Goal: Contribute content: Add original content to the website for others to see

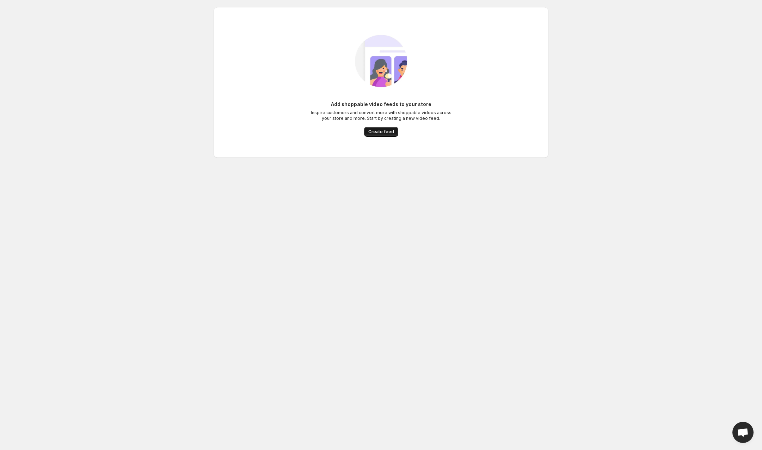
click at [391, 133] on span "Create feed" at bounding box center [382, 132] width 26 height 6
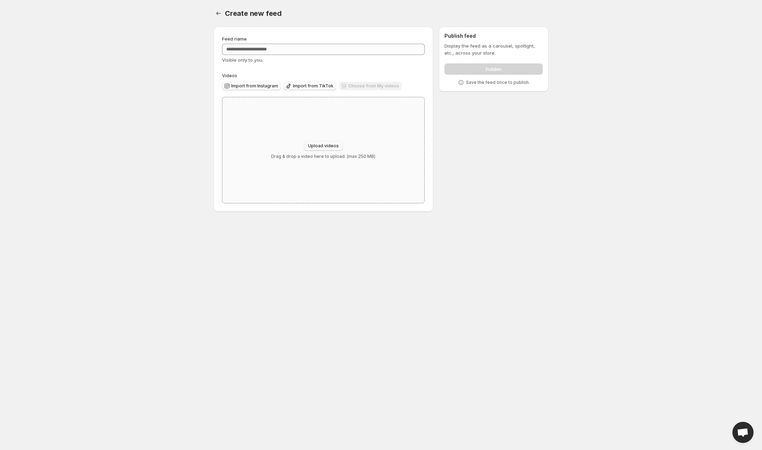
click at [326, 143] on button "Upload videos" at bounding box center [323, 146] width 39 height 10
click at [309, 47] on input "Feed name" at bounding box center [323, 49] width 203 height 11
type input "******"
click at [310, 84] on span "Import from TikTok" at bounding box center [313, 86] width 41 height 6
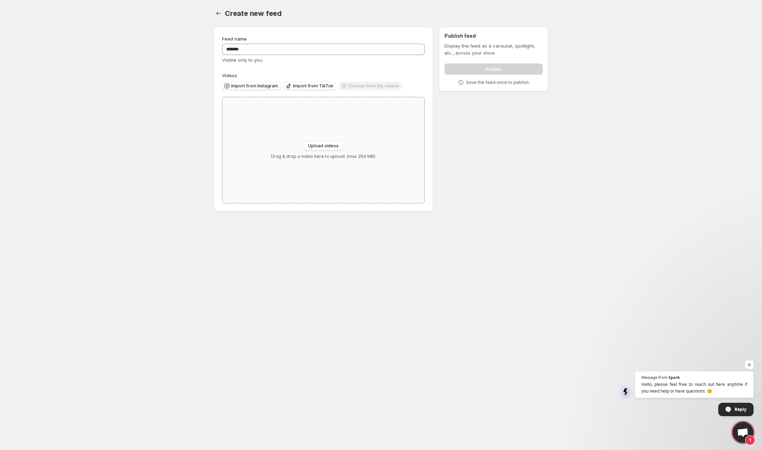
drag, startPoint x: 334, startPoint y: 148, endPoint x: 360, endPoint y: 101, distance: 53.5
click at [360, 101] on div "Upload videos Drag & drop a video here to upload. (max 250 MB)" at bounding box center [324, 150] width 202 height 106
click at [306, 84] on span "Import from TikTok" at bounding box center [313, 86] width 41 height 6
drag, startPoint x: 748, startPoint y: 432, endPoint x: 745, endPoint y: 426, distance: 6.2
click at [747, 432] on span "Open chat" at bounding box center [743, 433] width 12 height 10
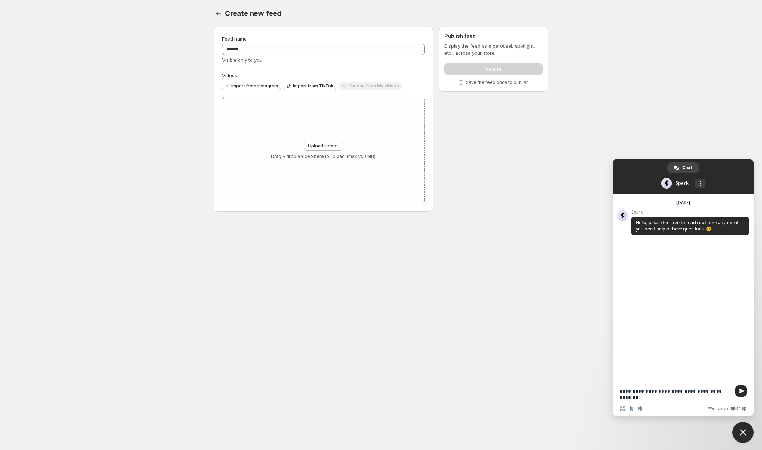
type textarea "**********"
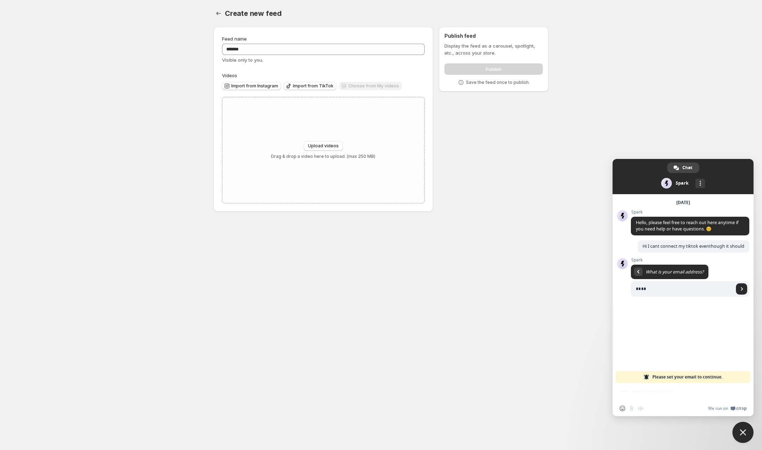
type input "**********"
click at [740, 292] on span "Send" at bounding box center [741, 289] width 11 height 11
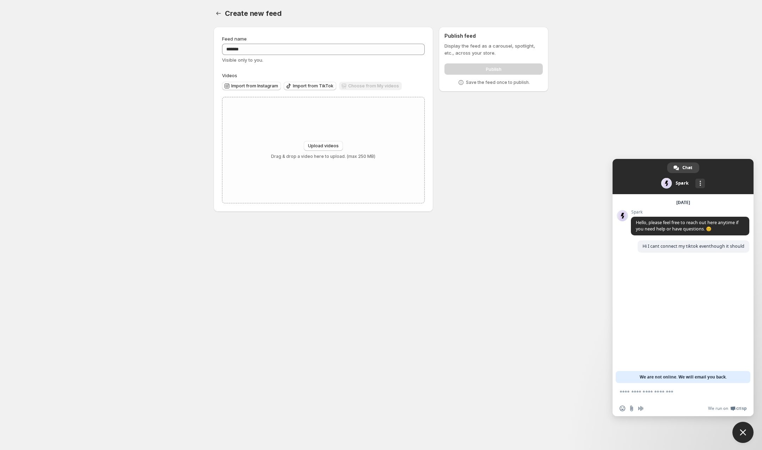
click at [742, 428] on span "Close chat" at bounding box center [743, 432] width 21 height 21
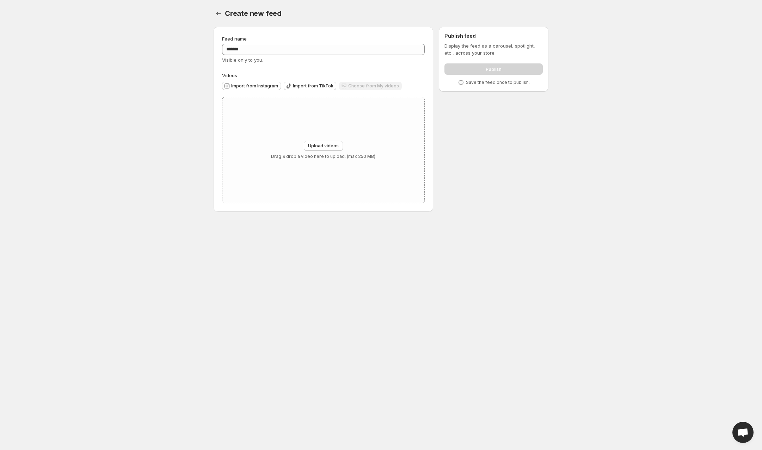
click at [491, 211] on div "Feed name ****** Visible only to you. Videos Import from Instagram Import from …" at bounding box center [378, 120] width 341 height 199
click at [317, 85] on span "Import from TikTok" at bounding box center [313, 86] width 41 height 6
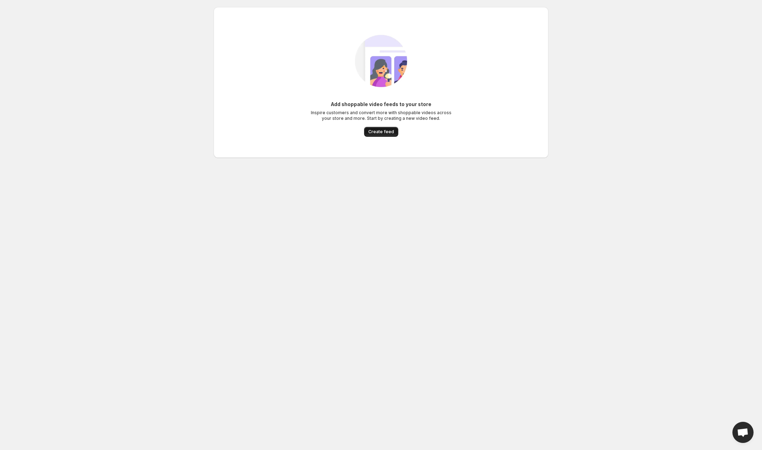
click at [387, 132] on span "Create feed" at bounding box center [382, 132] width 26 height 6
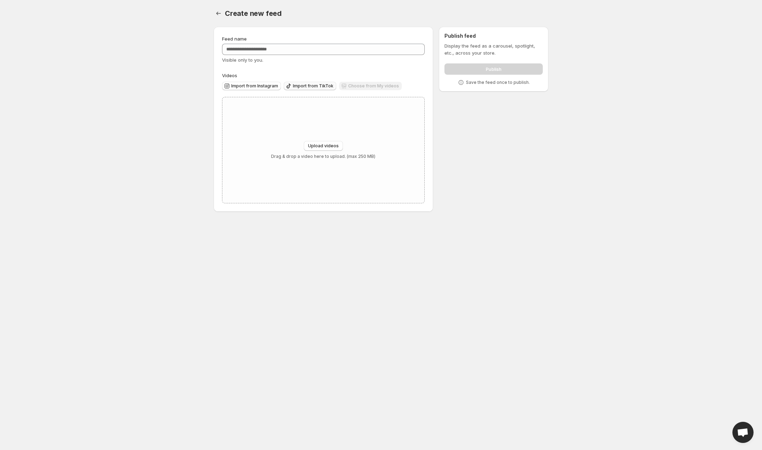
click at [309, 82] on button "Import from TikTok" at bounding box center [310, 86] width 53 height 8
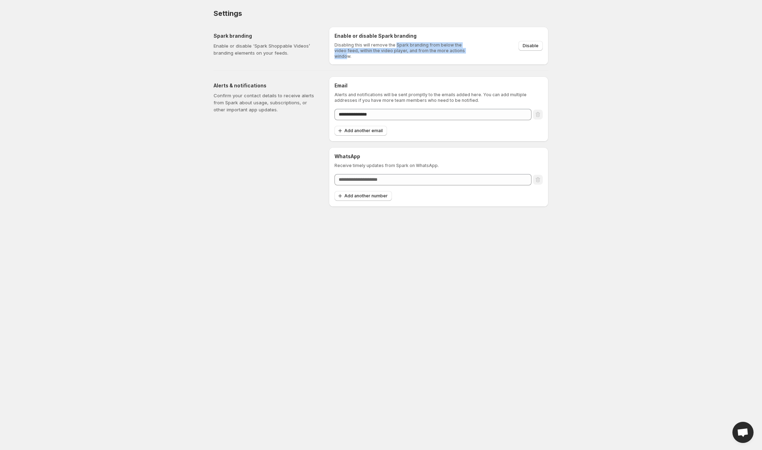
drag, startPoint x: 395, startPoint y: 43, endPoint x: 461, endPoint y: 48, distance: 65.8
click at [461, 48] on p "Disabling this will remove the Spark branding from below the video feed, within…" at bounding box center [402, 50] width 135 height 17
click at [527, 43] on span "Disable" at bounding box center [531, 46] width 16 height 6
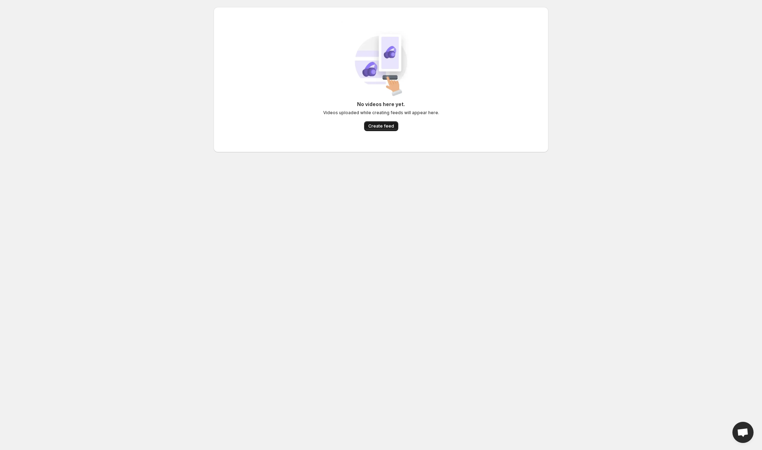
click at [377, 128] on span "Create feed" at bounding box center [382, 126] width 26 height 6
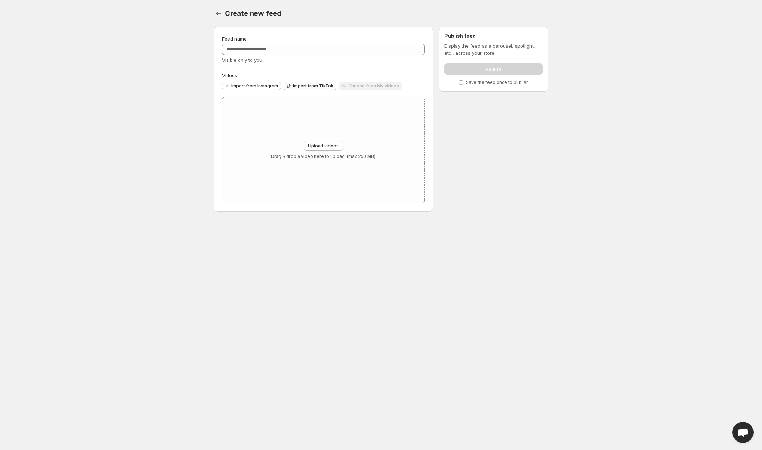
click at [307, 85] on span "Import from TikTok" at bounding box center [313, 86] width 41 height 6
